Goal: Task Accomplishment & Management: Manage account settings

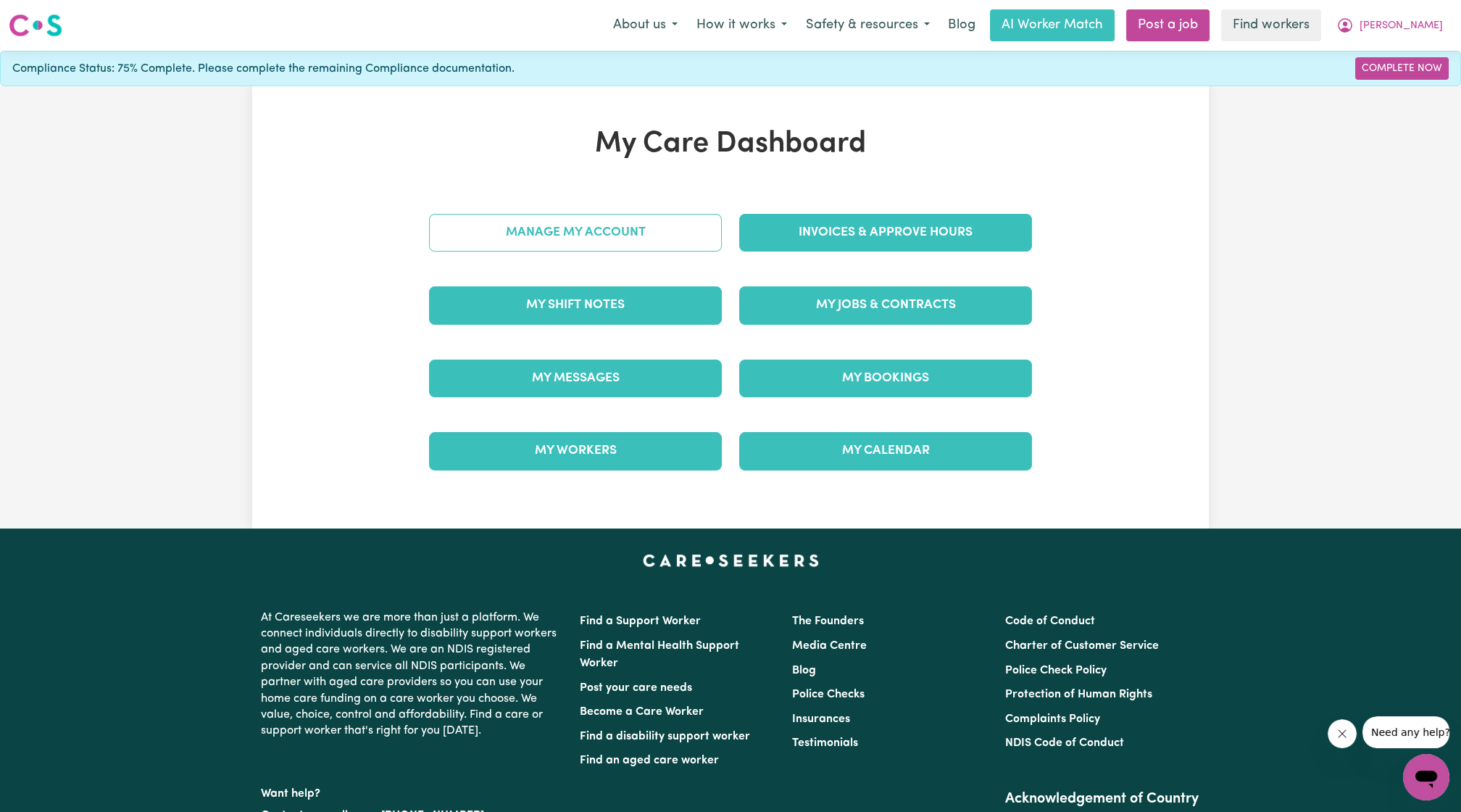
click at [606, 227] on link "Manage My Account" at bounding box center [575, 233] width 293 height 37
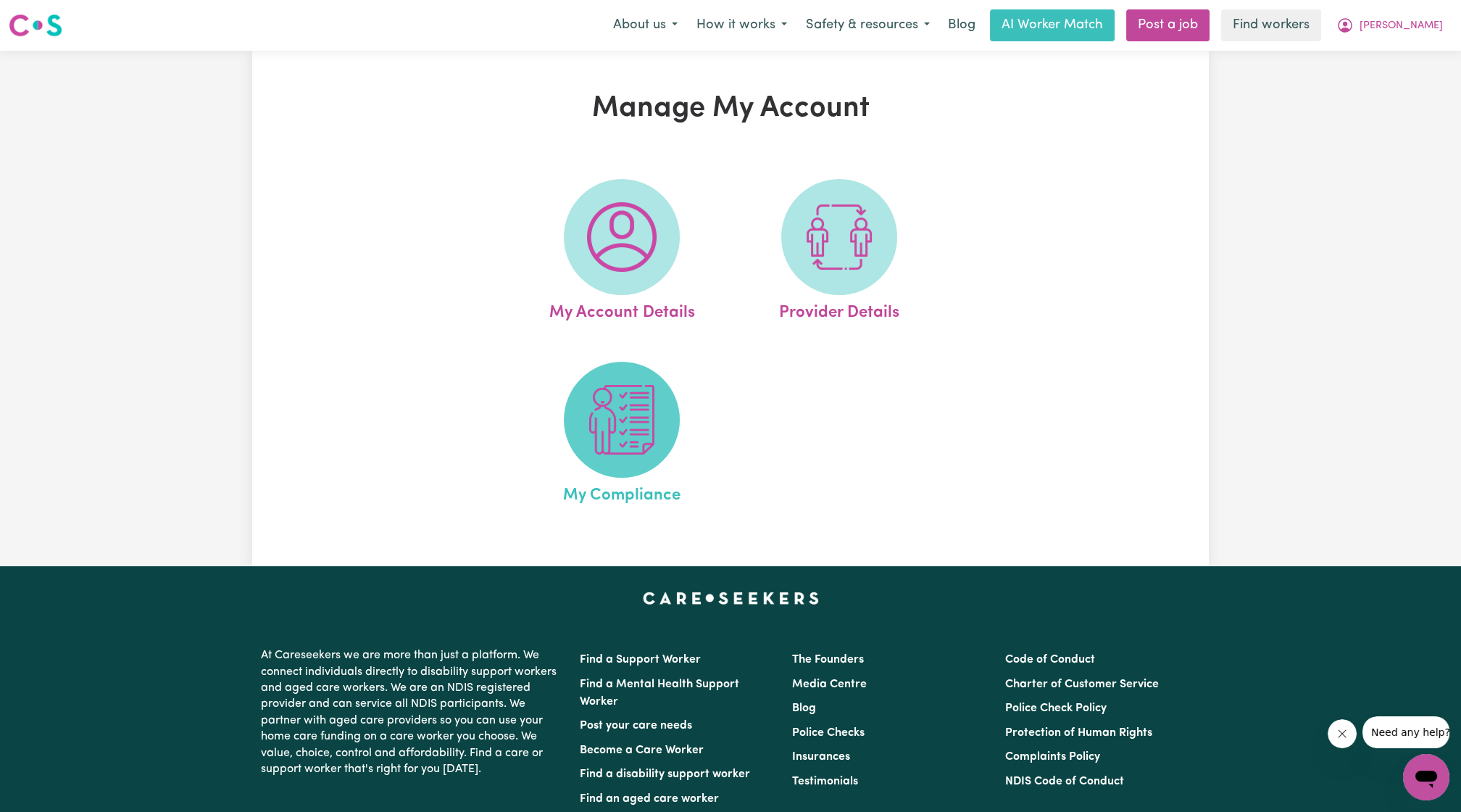
click at [620, 394] on img at bounding box center [622, 420] width 69 height 69
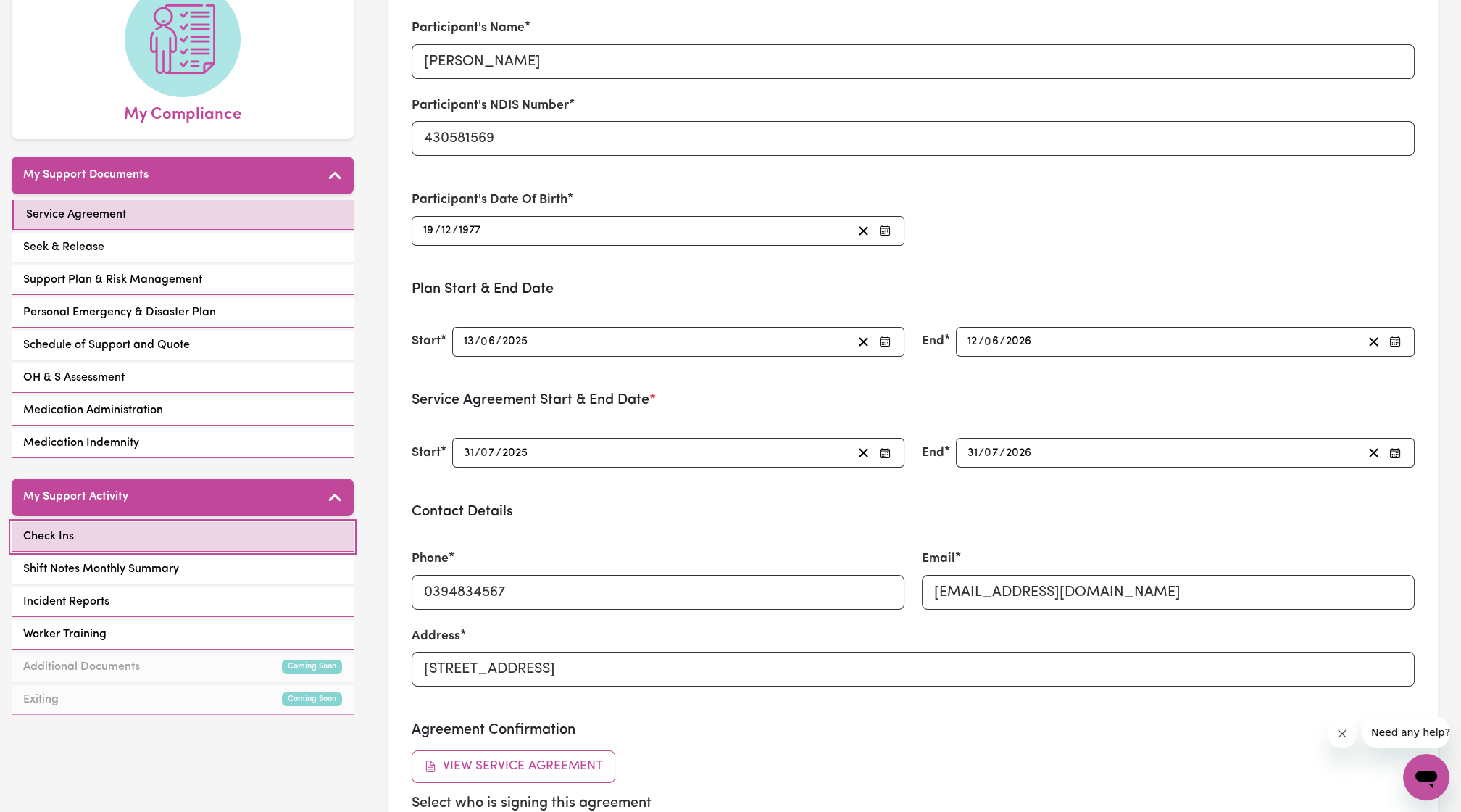
click at [287, 521] on link "Check Ins" at bounding box center [182, 536] width 342 height 30
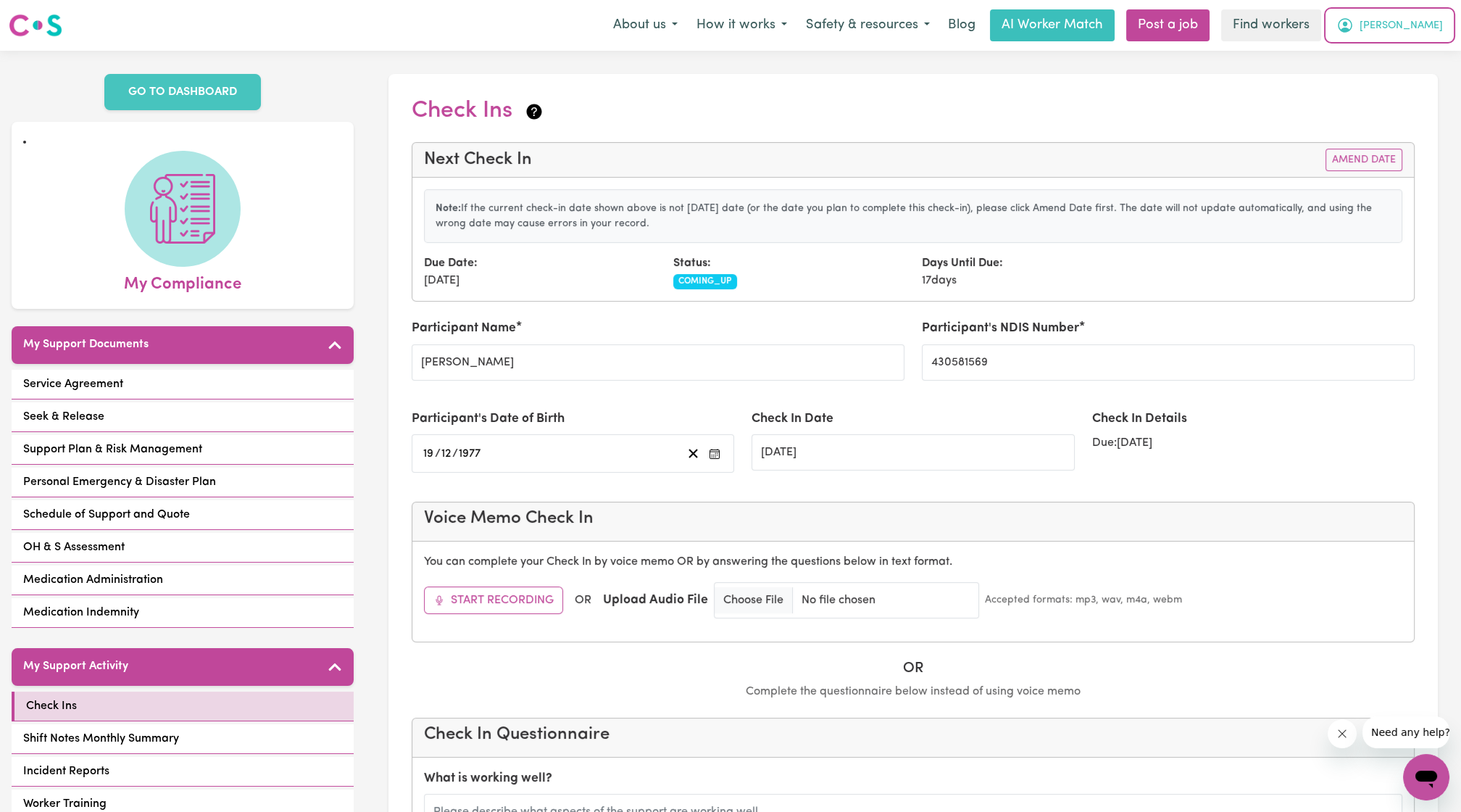
click at [1443, 32] on span "[PERSON_NAME]" at bounding box center [1401, 25] width 83 height 16
click at [1398, 80] on link "Logout" at bounding box center [1395, 82] width 115 height 27
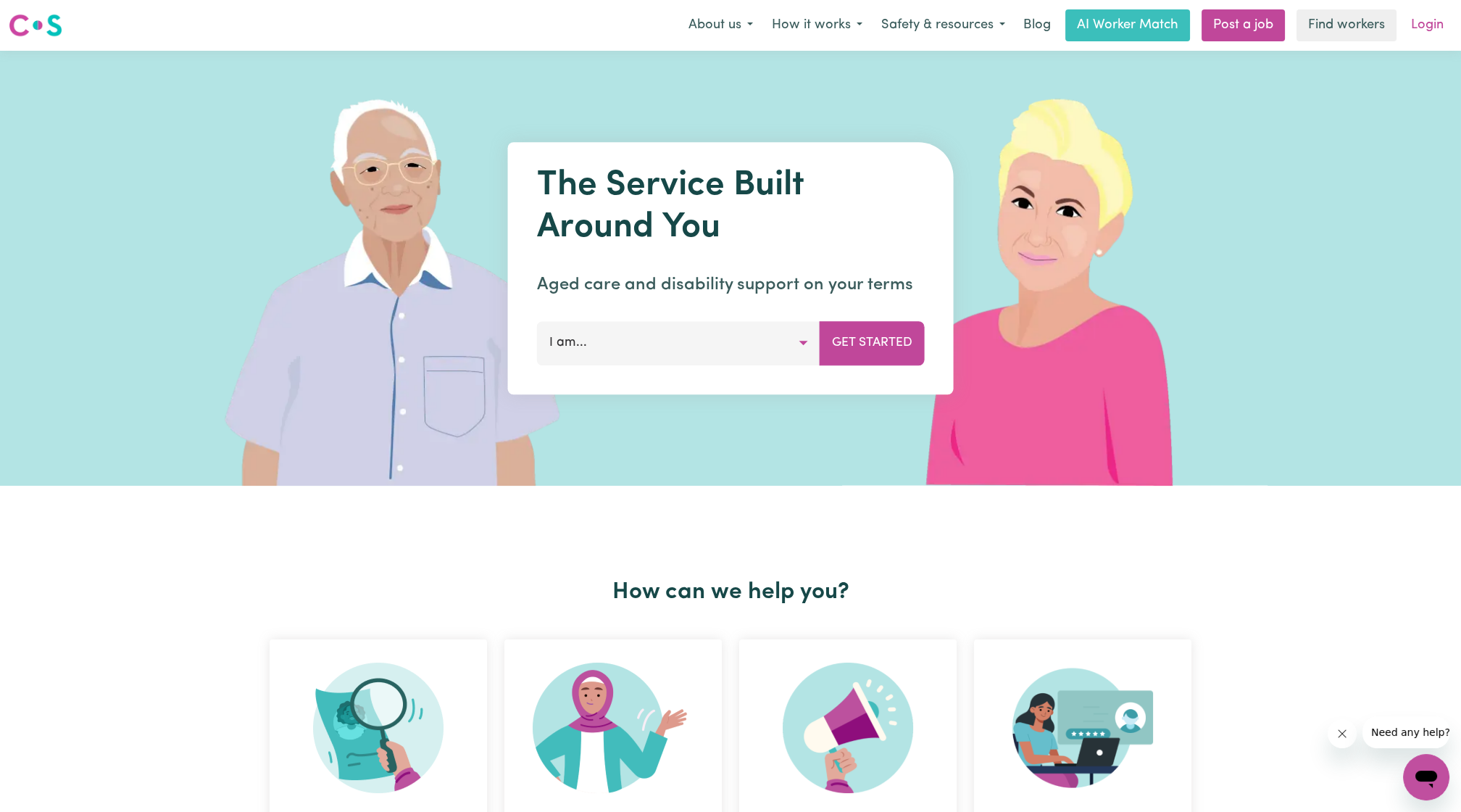
click at [1446, 18] on link "Login" at bounding box center [1428, 25] width 50 height 32
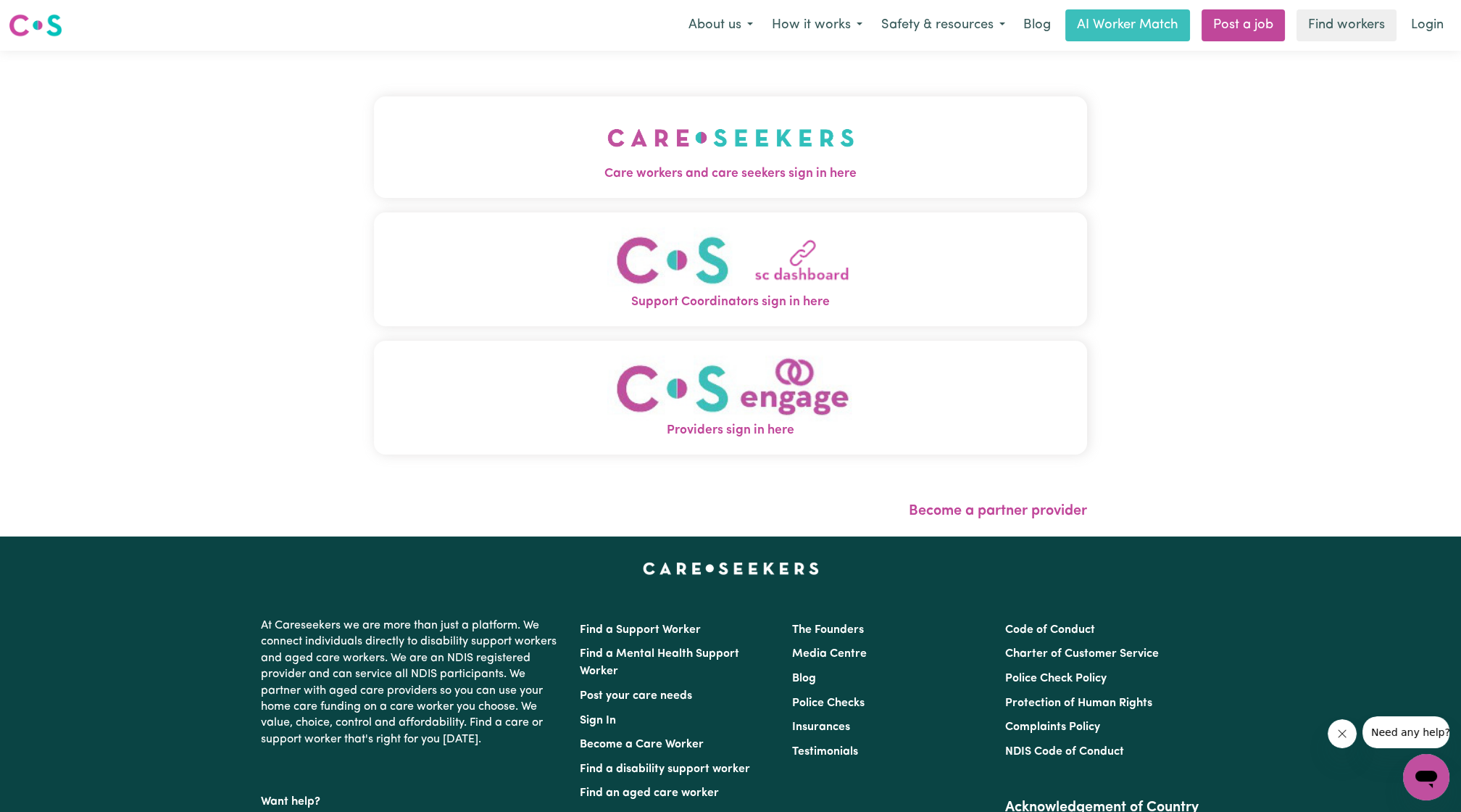
click at [903, 99] on button "Care workers and care seekers sign in here" at bounding box center [730, 147] width 713 height 102
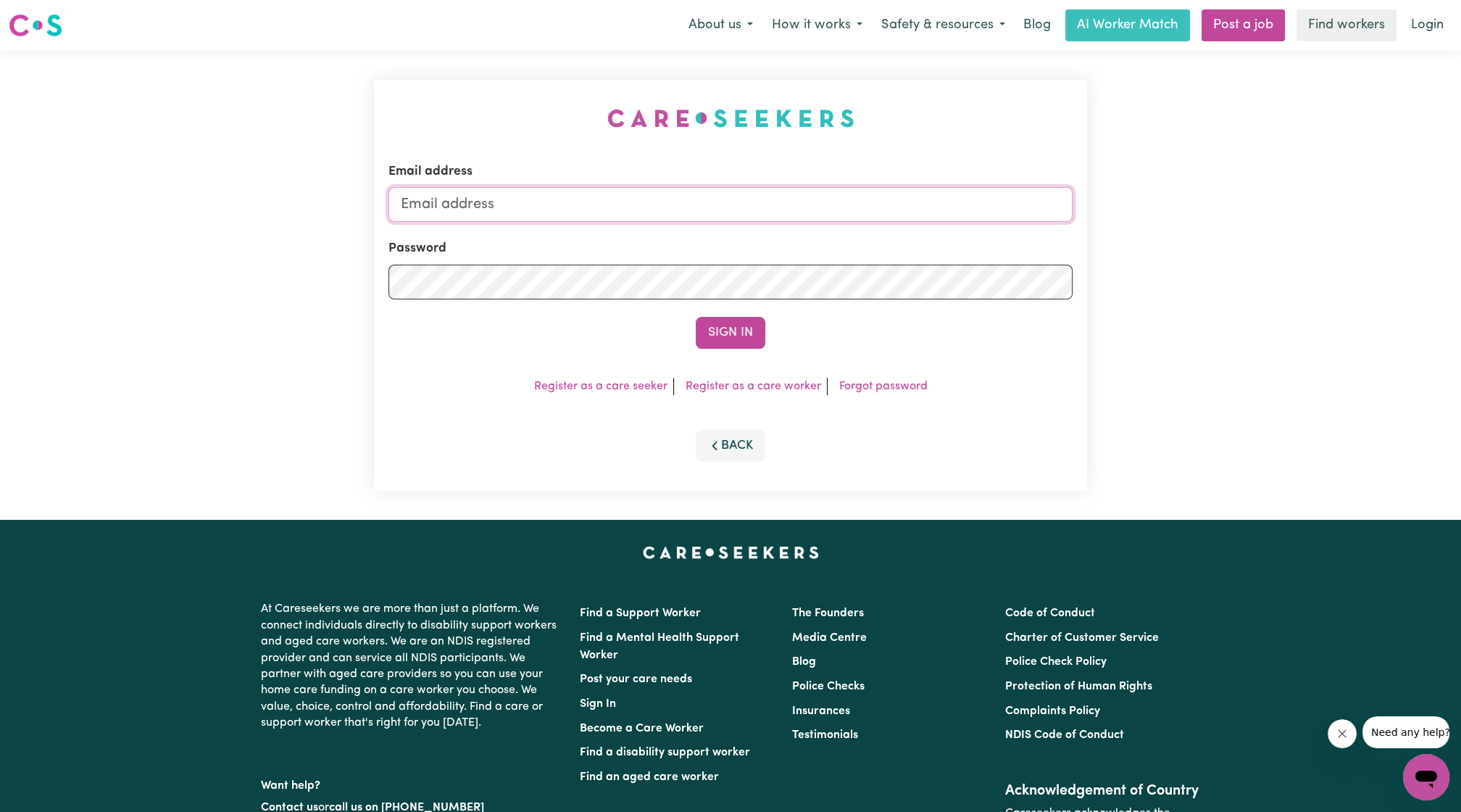
click at [823, 200] on input "Email address" at bounding box center [731, 204] width 684 height 35
drag, startPoint x: 476, startPoint y: 206, endPoint x: 792, endPoint y: 227, distance: 316.7
click at [786, 231] on form "Email address [EMAIL_ADDRESS][PERSON_NAME][DOMAIN_NAME] Password Sign In" at bounding box center [731, 255] width 684 height 186
type input "[EMAIL_ADDRESS][DOMAIN_NAME]"
click at [715, 352] on div "Email address [EMAIL_ADDRESS][DOMAIN_NAME] Password Sign In Register as a care …" at bounding box center [730, 285] width 713 height 411
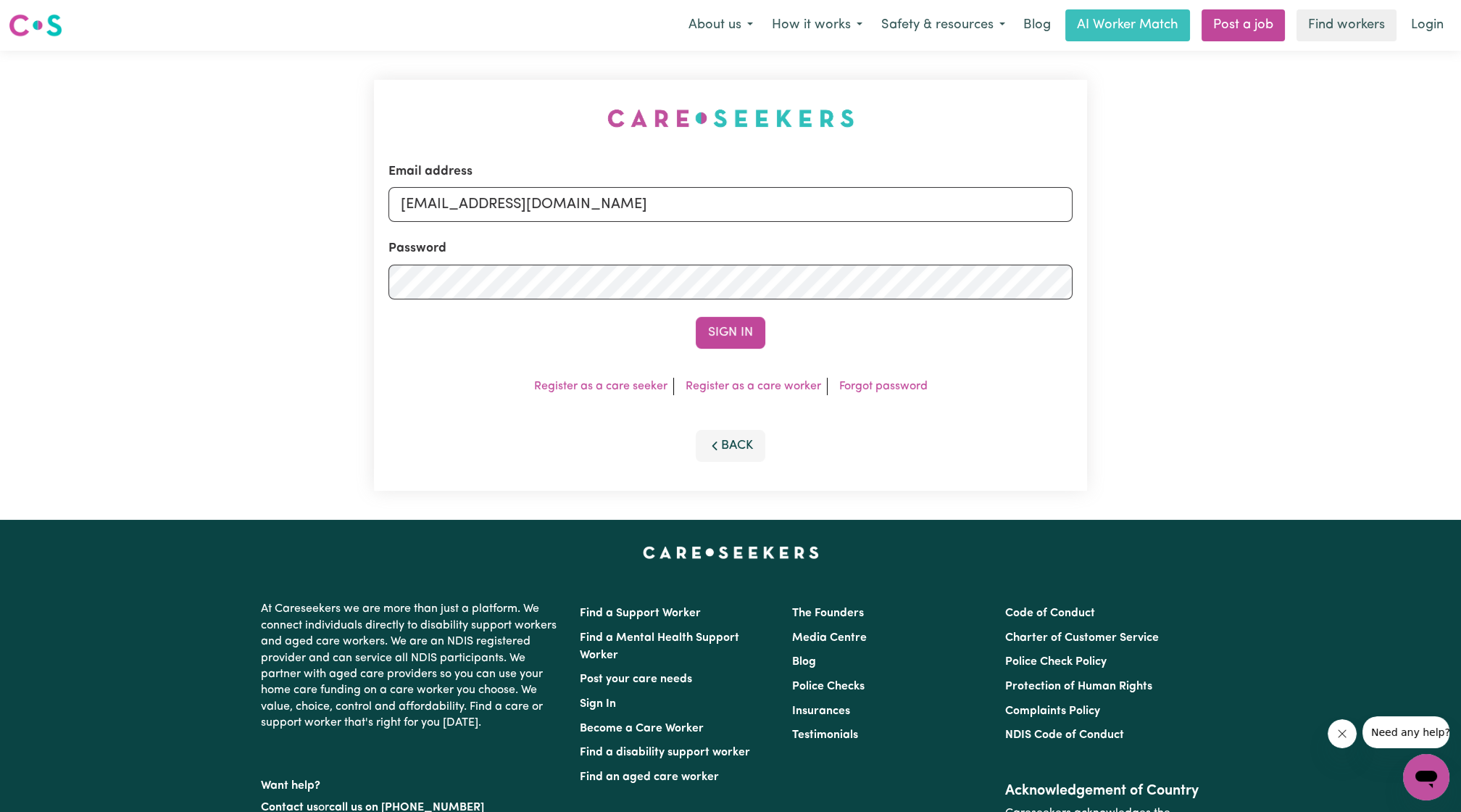
click at [715, 337] on button "Sign In" at bounding box center [730, 333] width 69 height 32
